Goal: Information Seeking & Learning: Learn about a topic

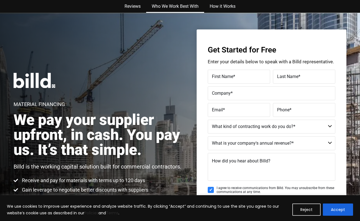
click at [179, 6] on link "Who We Work Best With" at bounding box center [175, 6] width 58 height 13
click at [220, 7] on link "How it Works" at bounding box center [222, 6] width 37 height 13
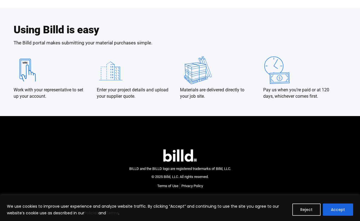
scroll to position [1009, 0]
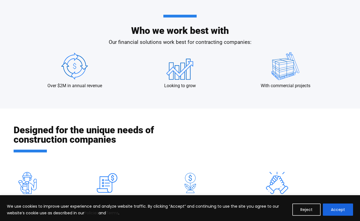
scroll to position [523, 0]
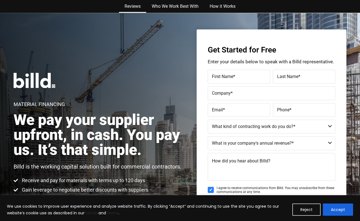
click at [133, 4] on link "Reviews" at bounding box center [132, 6] width 27 height 13
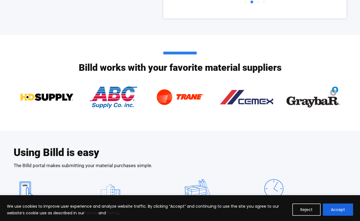
scroll to position [871, 0]
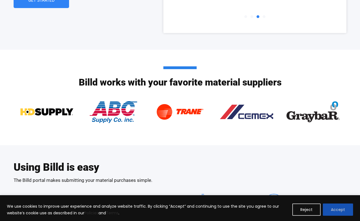
click at [332, 210] on button "Accept" at bounding box center [338, 209] width 30 height 12
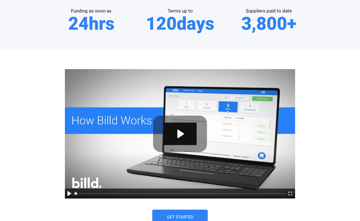
scroll to position [256, 0]
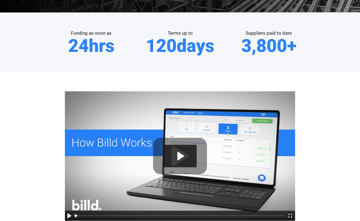
click at [179, 155] on button "Play" at bounding box center [179, 156] width 33 height 22
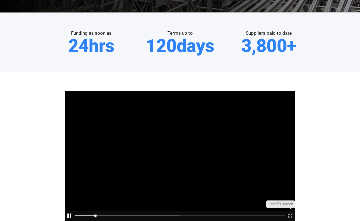
click at [291, 214] on button "Exit fullscreen Enter fullscreen" at bounding box center [290, 215] width 10 height 10
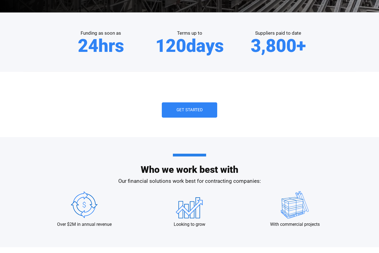
type input "76.17"
type input "98.54"
click at [305, 156] on button "Exit fullscreen Enter fullscreen" at bounding box center [300, 151] width 10 height 10
